Goal: Task Accomplishment & Management: Use online tool/utility

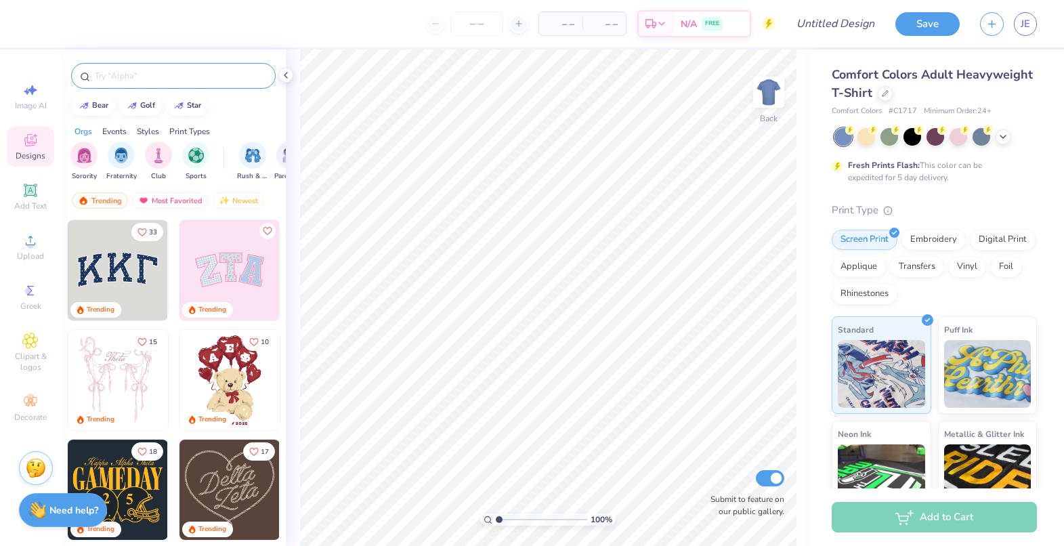
click at [119, 74] on input "text" at bounding box center [179, 76] width 173 height 14
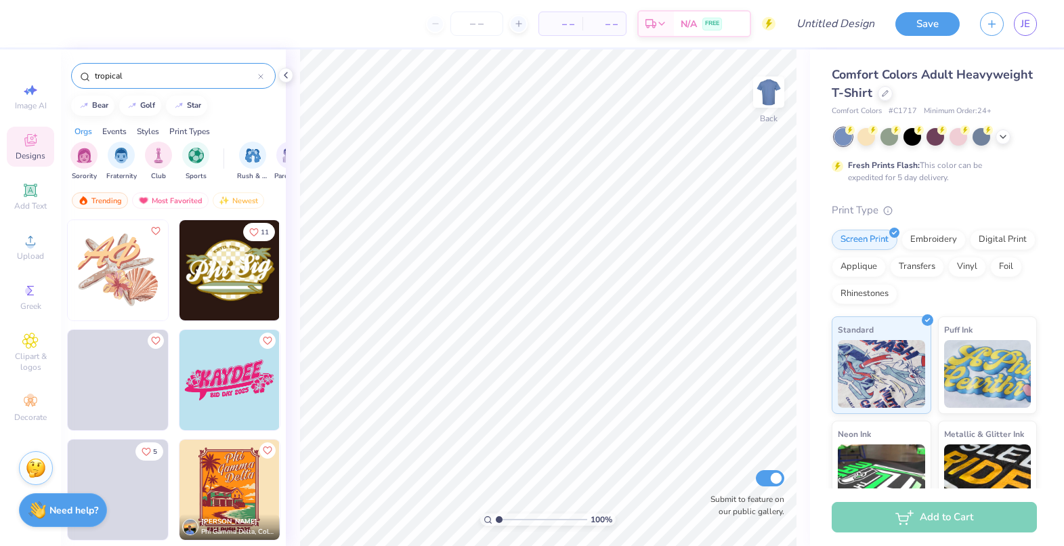
type input "tropical"
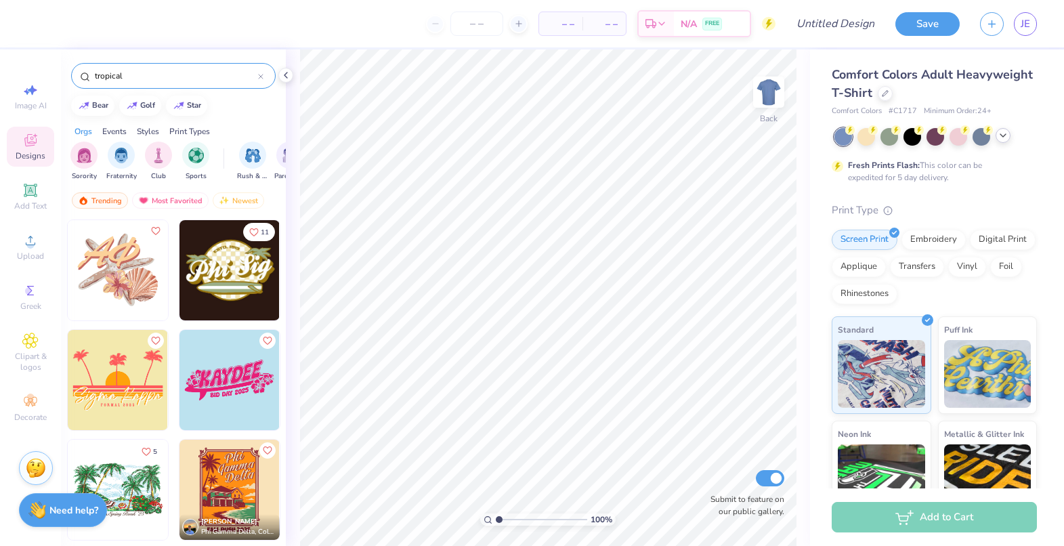
click at [1004, 139] on icon at bounding box center [1003, 135] width 11 height 11
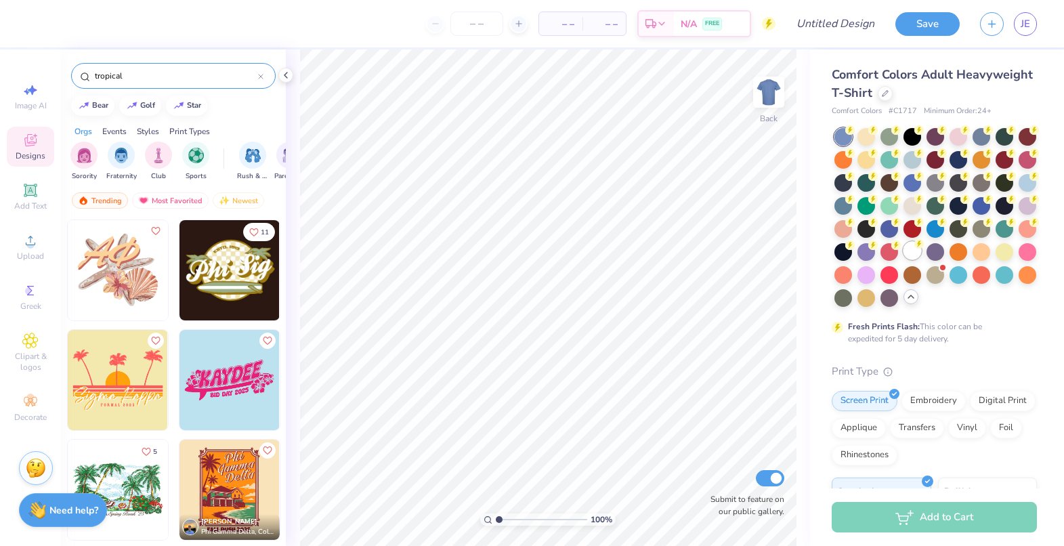
click at [904, 259] on div at bounding box center [913, 251] width 18 height 18
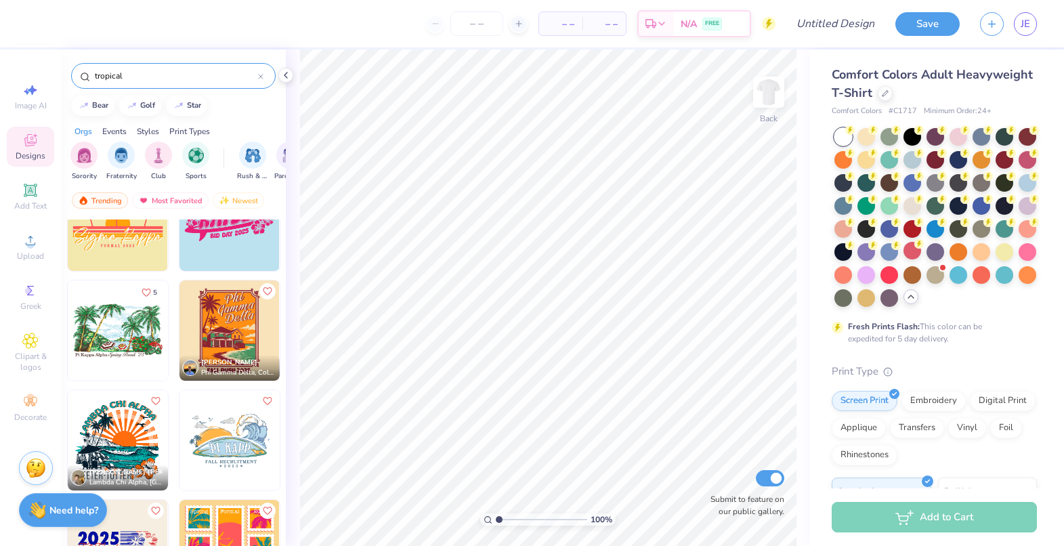
scroll to position [271, 0]
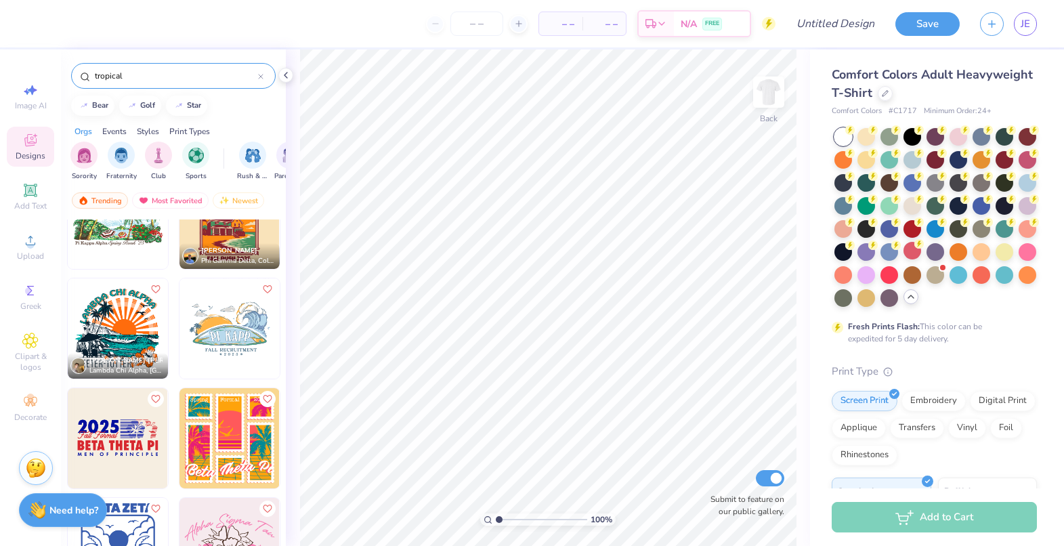
click at [236, 315] on img at bounding box center [230, 328] width 100 height 100
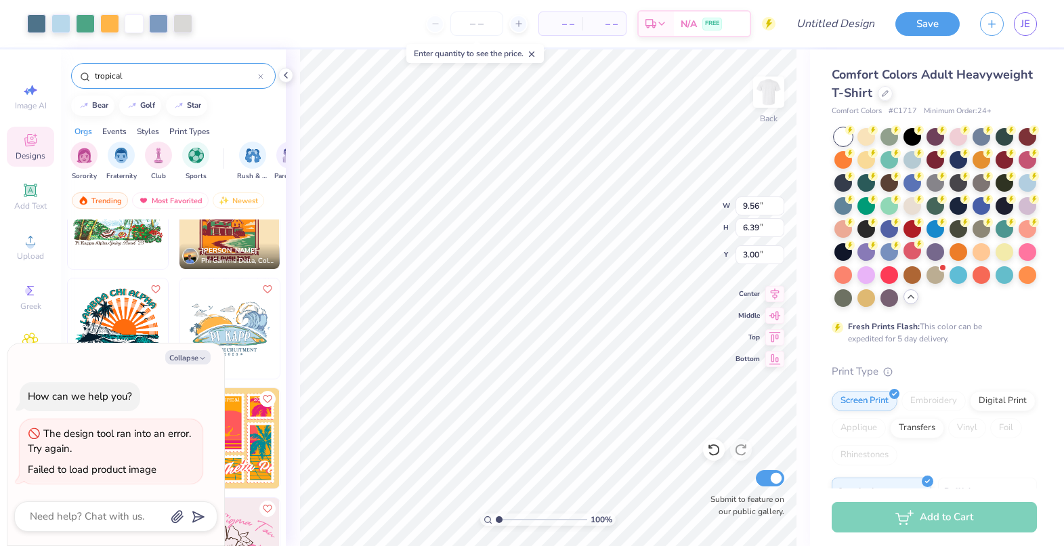
type textarea "x"
type input "10.49"
type input "7.01"
click at [86, 21] on div at bounding box center [85, 22] width 19 height 19
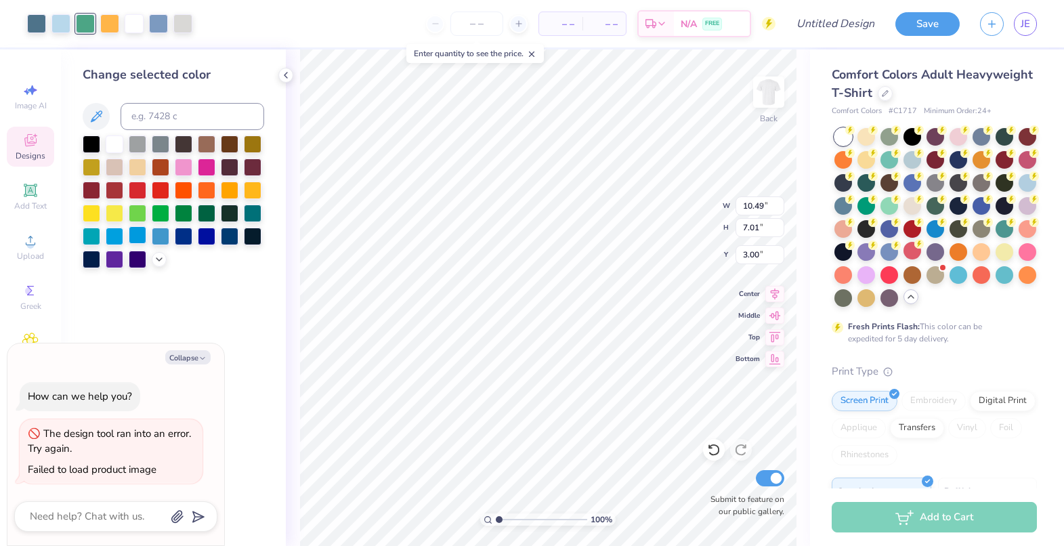
click at [137, 236] on div at bounding box center [138, 235] width 18 height 18
click at [159, 189] on div at bounding box center [161, 189] width 18 height 18
click at [57, 28] on div at bounding box center [60, 22] width 19 height 19
click at [227, 240] on div at bounding box center [230, 235] width 18 height 18
click at [110, 20] on div at bounding box center [109, 22] width 19 height 19
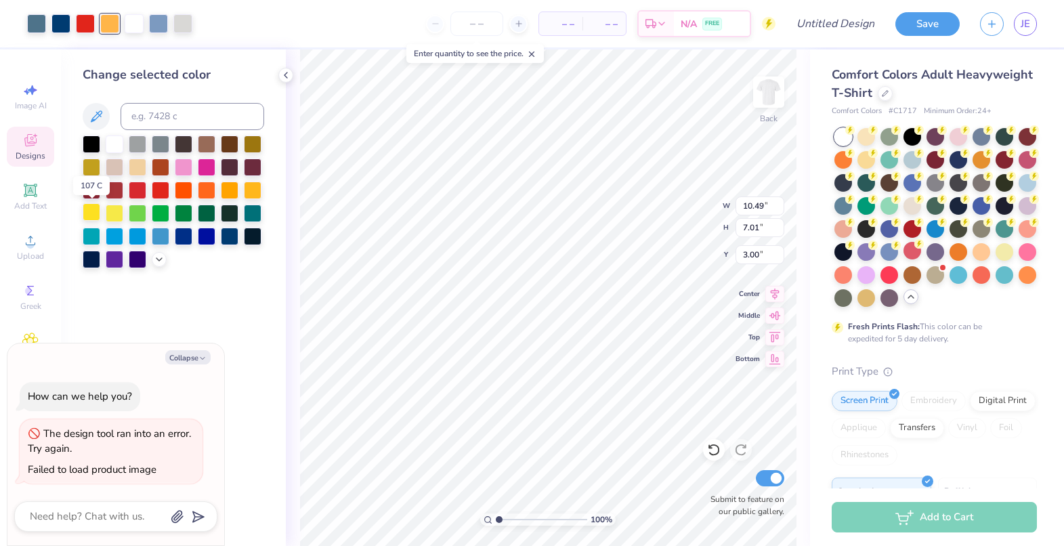
click at [93, 213] on div at bounding box center [92, 212] width 18 height 18
click at [186, 28] on div at bounding box center [182, 22] width 19 height 19
click at [157, 259] on icon at bounding box center [159, 258] width 11 height 11
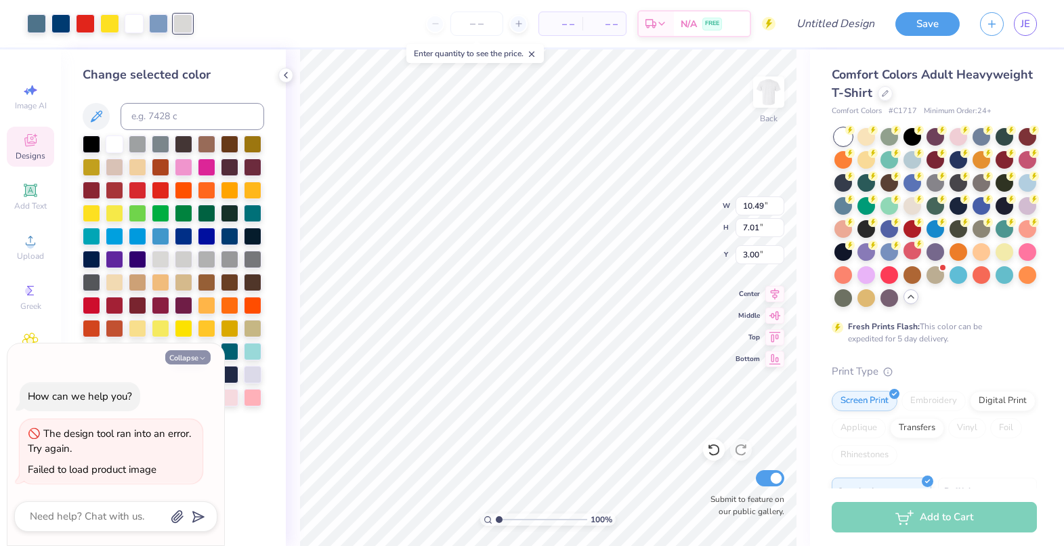
drag, startPoint x: 186, startPoint y: 357, endPoint x: 169, endPoint y: 311, distance: 49.1
click at [187, 357] on button "Collapse" at bounding box center [187, 357] width 45 height 14
type textarea "x"
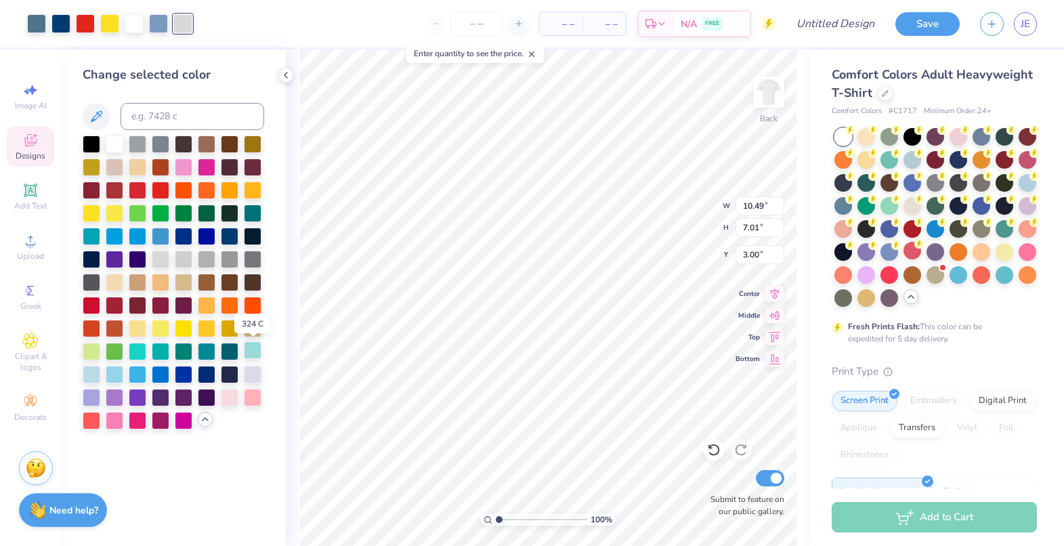
click at [254, 351] on div at bounding box center [253, 350] width 18 height 18
click at [63, 22] on div at bounding box center [60, 22] width 19 height 19
click at [228, 353] on div at bounding box center [230, 350] width 18 height 18
click at [249, 352] on div at bounding box center [253, 350] width 18 height 18
click at [138, 379] on div at bounding box center [138, 373] width 18 height 18
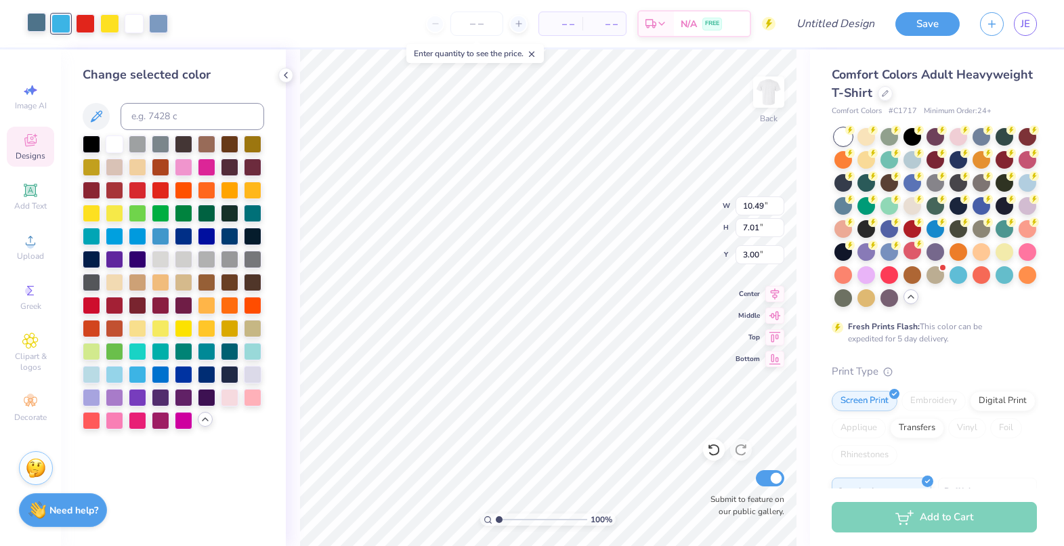
click at [32, 24] on div at bounding box center [36, 22] width 19 height 19
click at [207, 213] on div at bounding box center [207, 212] width 18 height 18
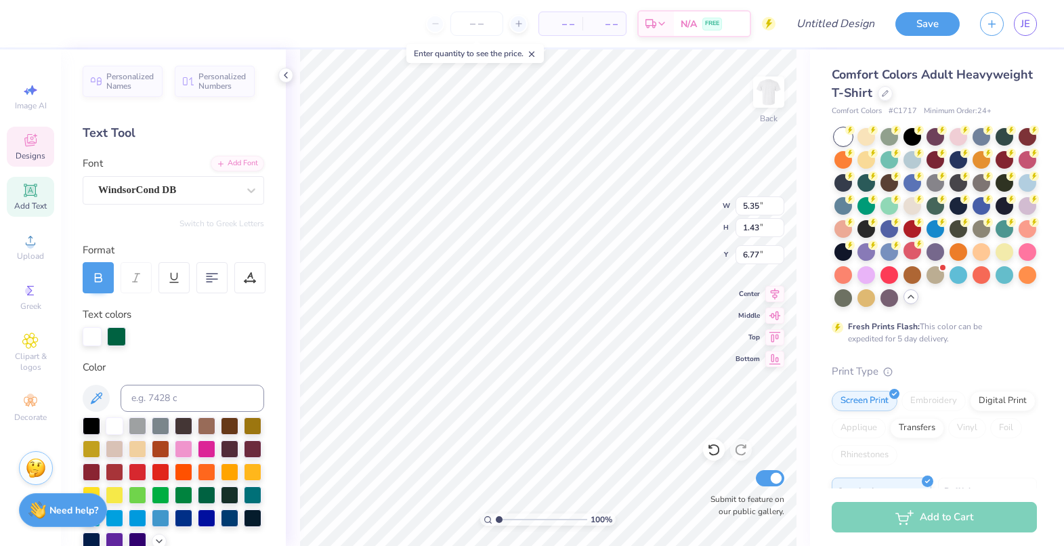
scroll to position [11, 1]
type textarea "SUMMER"
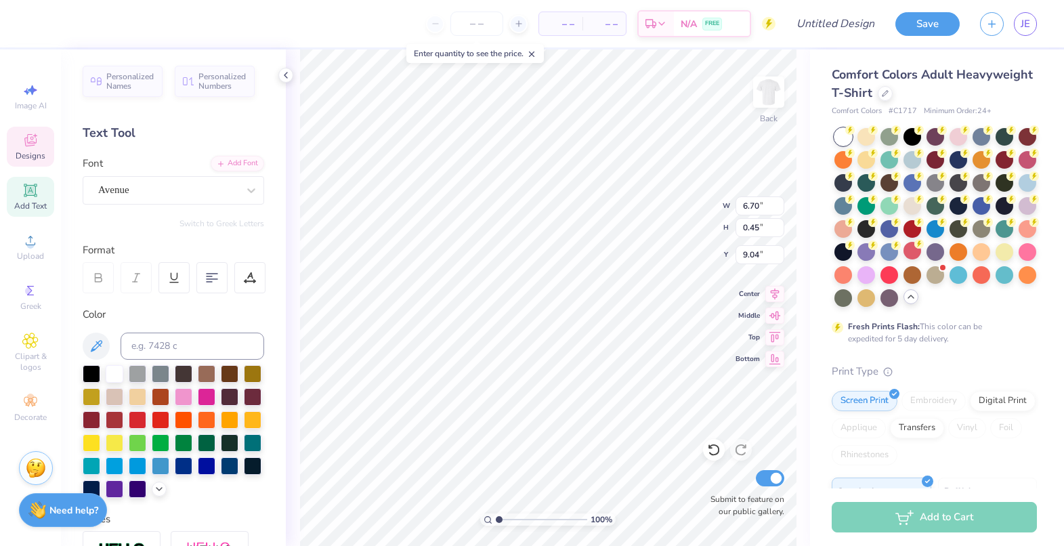
scroll to position [12, 4]
type textarea "PARTY TIME"
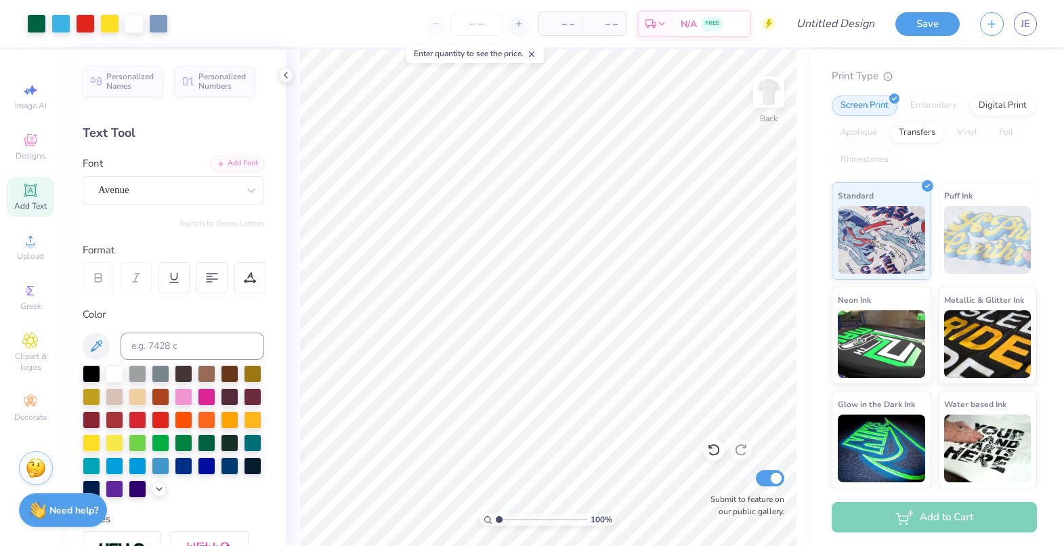
scroll to position [0, 0]
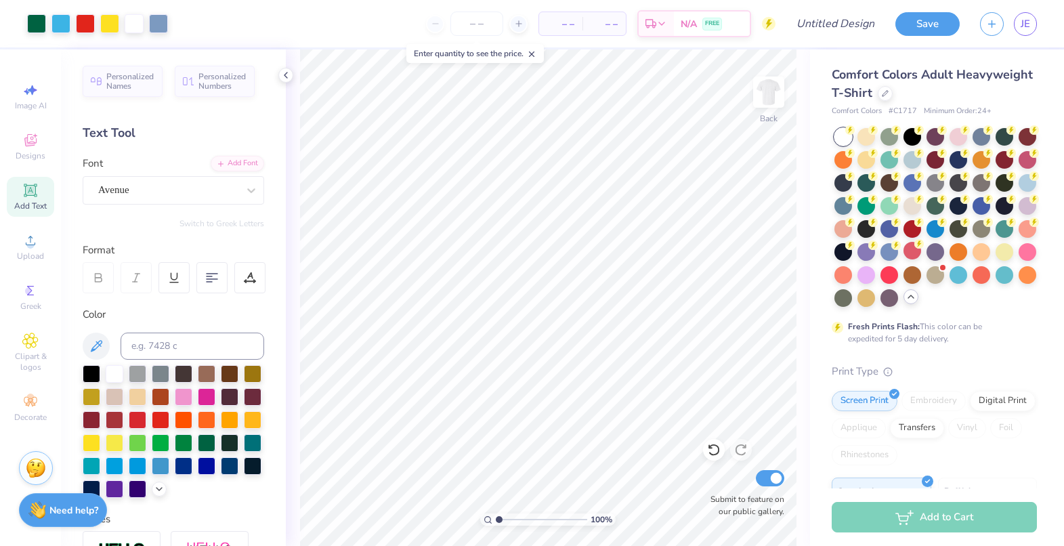
click at [906, 302] on icon at bounding box center [911, 296] width 11 height 11
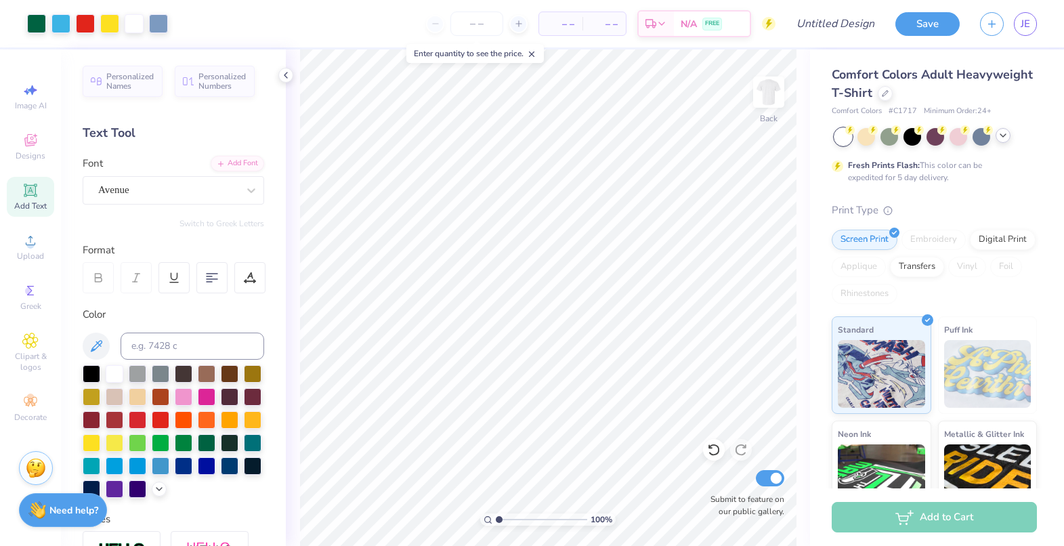
drag, startPoint x: 285, startPoint y: 73, endPoint x: 296, endPoint y: 83, distance: 14.4
click at [286, 73] on icon at bounding box center [285, 75] width 11 height 11
